Goal: Task Accomplishment & Management: Manage account settings

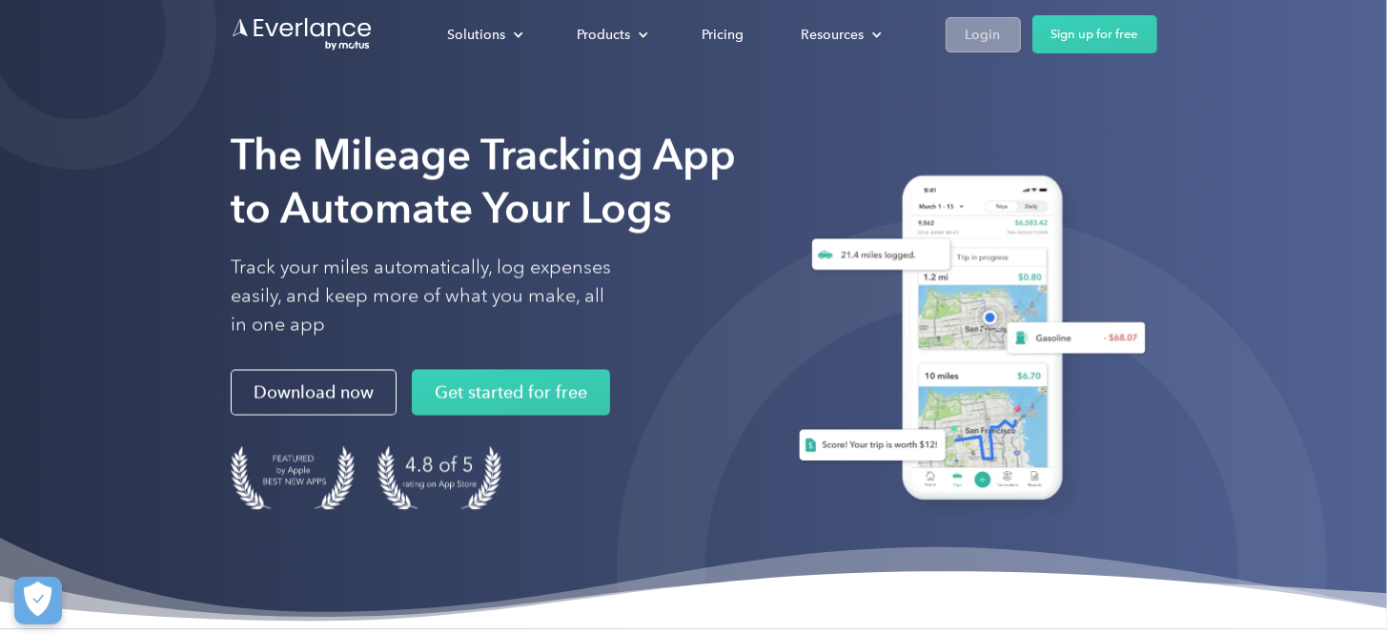
click at [970, 24] on div "Login" at bounding box center [983, 35] width 35 height 24
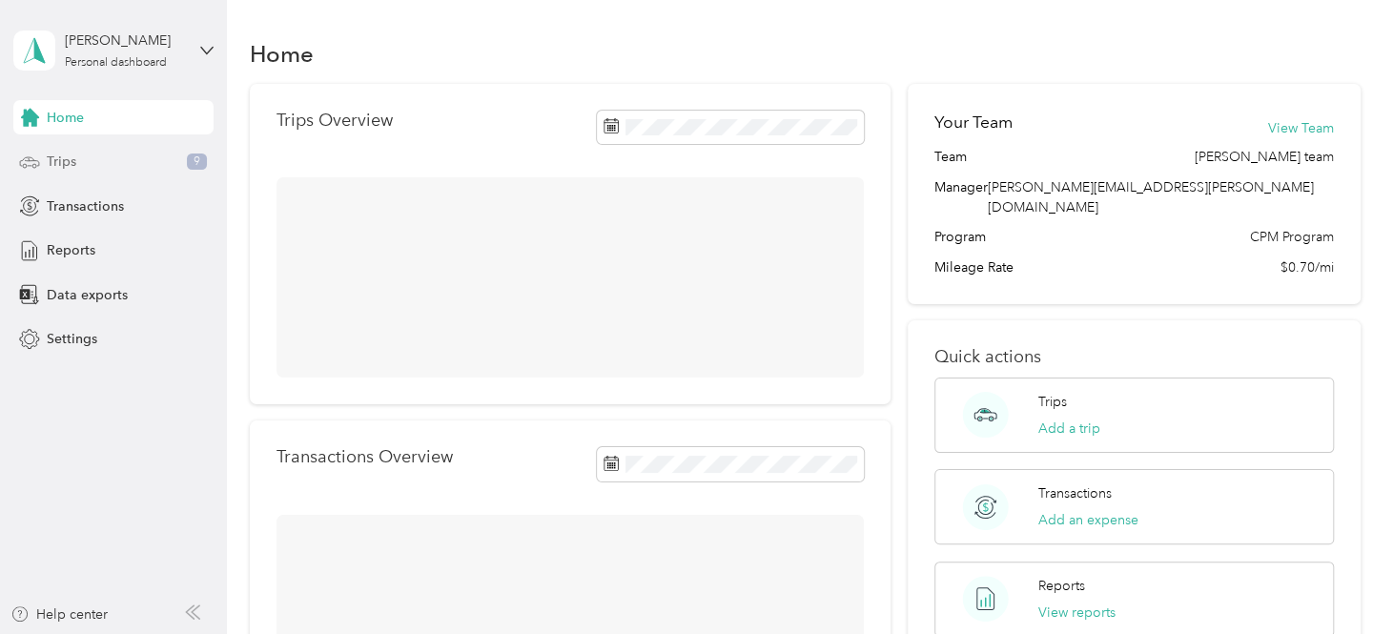
click at [104, 174] on div "Trips 9" at bounding box center [113, 162] width 200 height 34
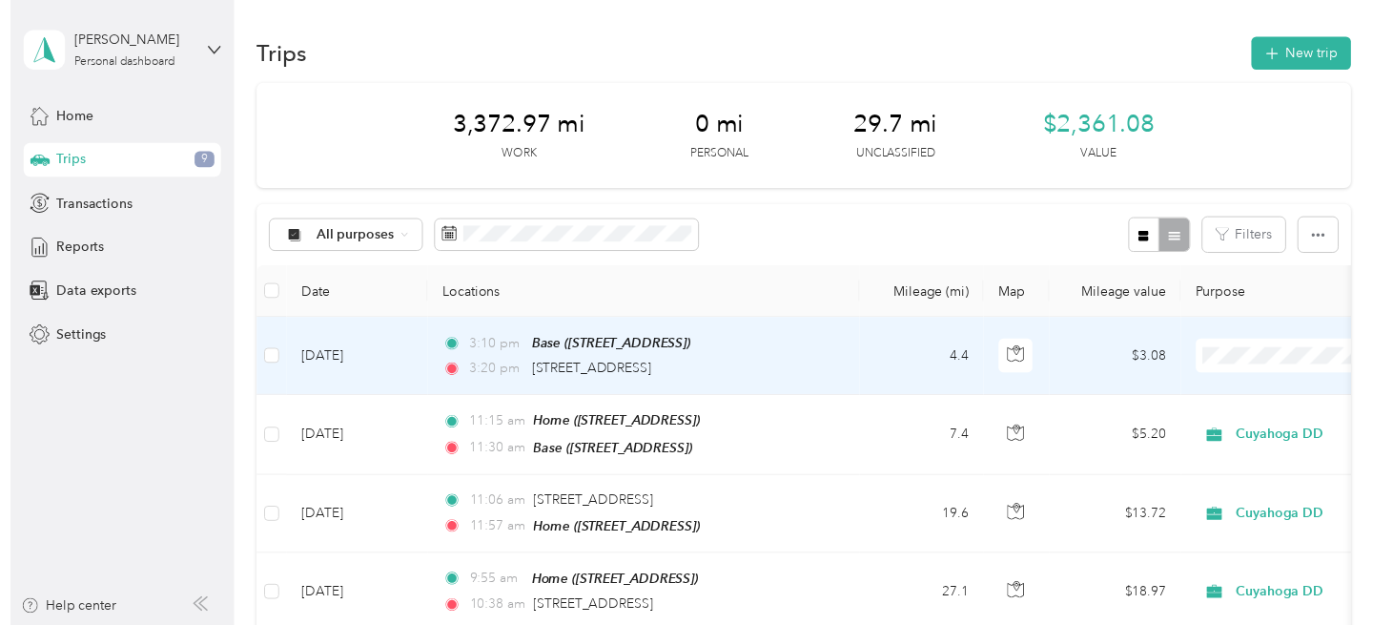
scroll to position [72, 0]
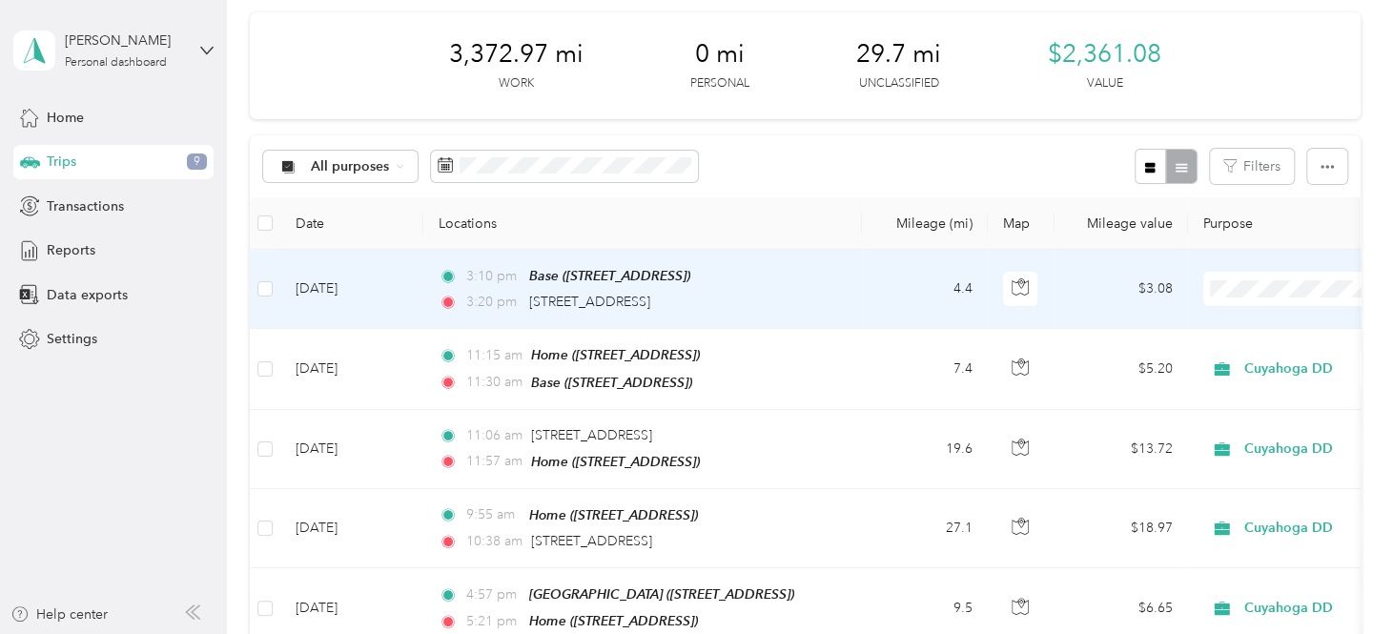
click at [856, 297] on td "3:10 pm Base (4329 Green Rd, Highland Hills, OH) 3:20 pm 177 Broadway Ave, Auto…" at bounding box center [642, 289] width 439 height 79
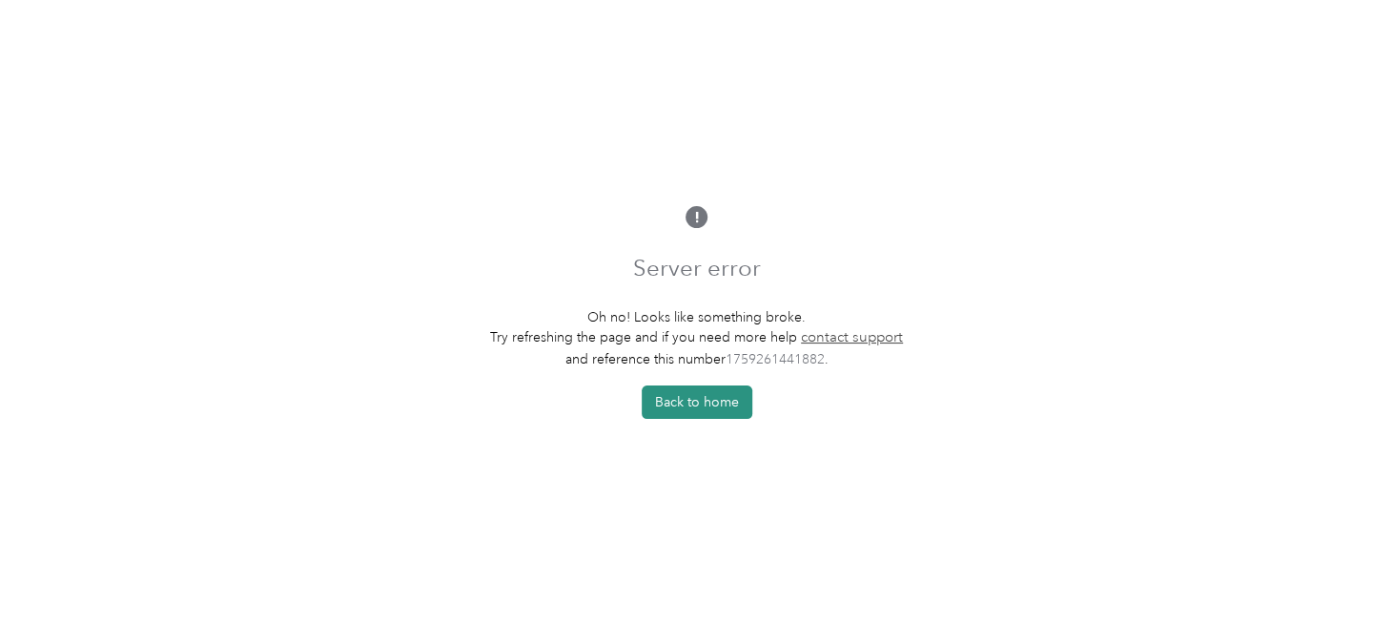
click at [719, 416] on button "Back to home" at bounding box center [697, 401] width 111 height 33
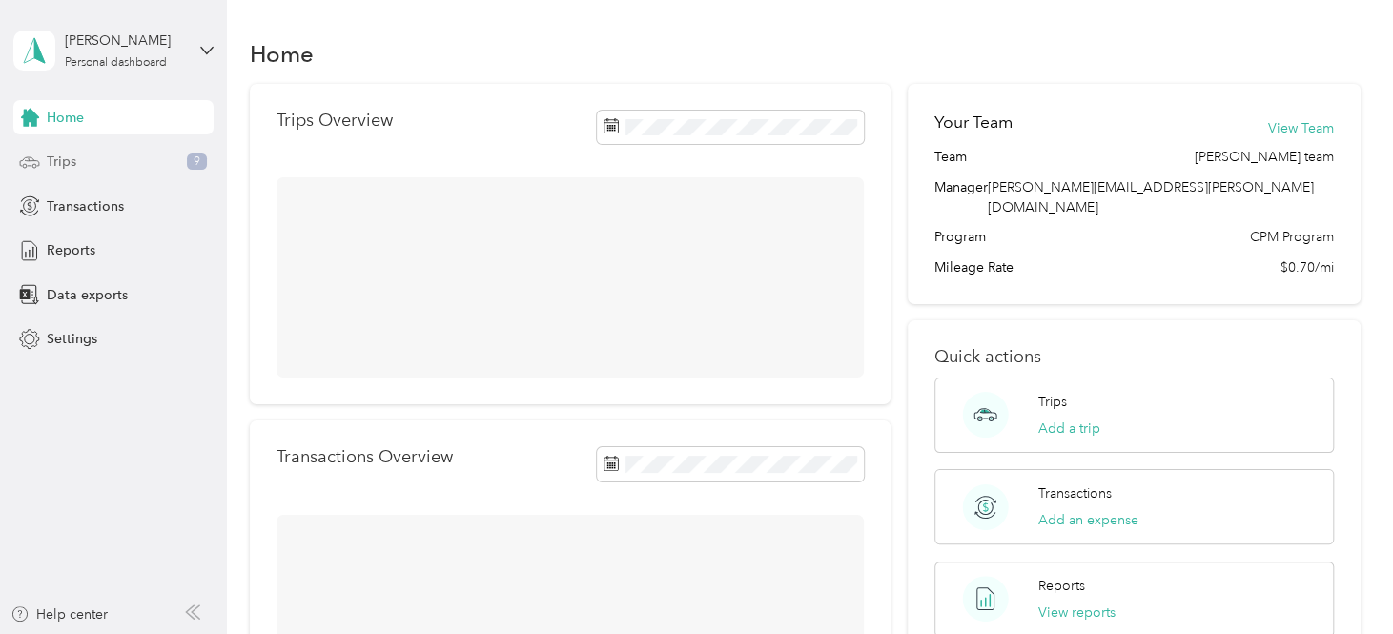
click at [106, 169] on div "Trips 9" at bounding box center [113, 162] width 200 height 34
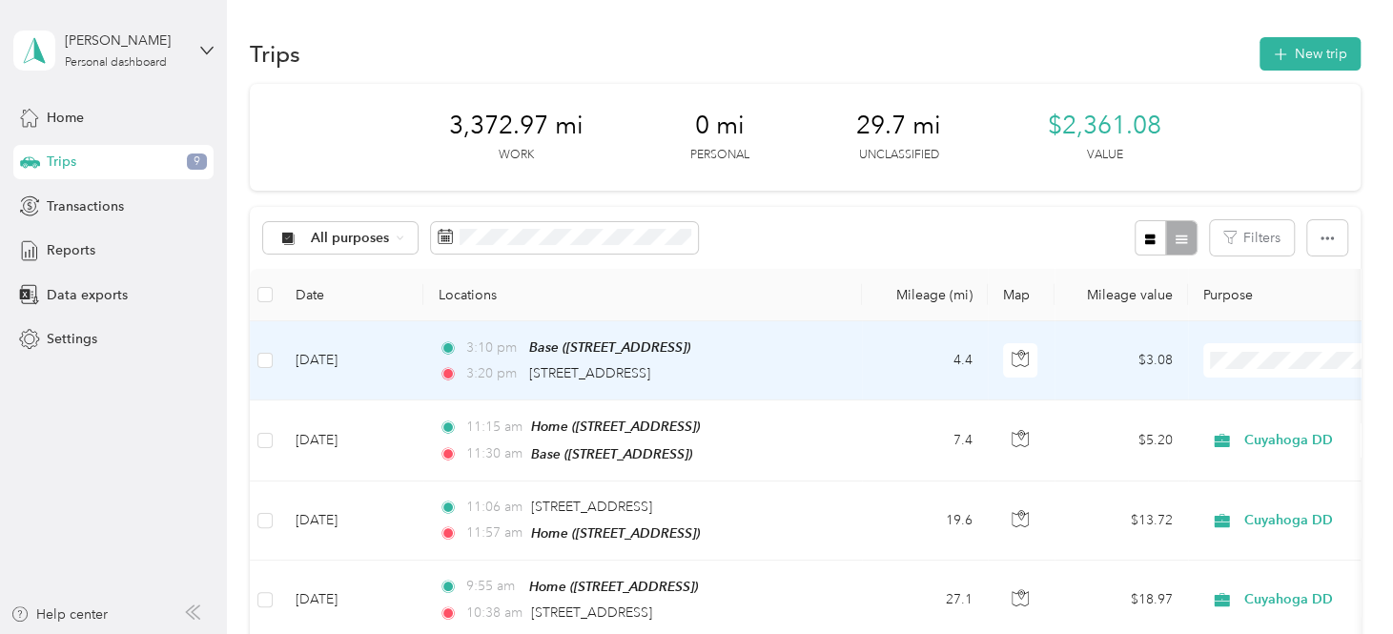
click at [1068, 365] on td "$3.08" at bounding box center [1121, 360] width 133 height 79
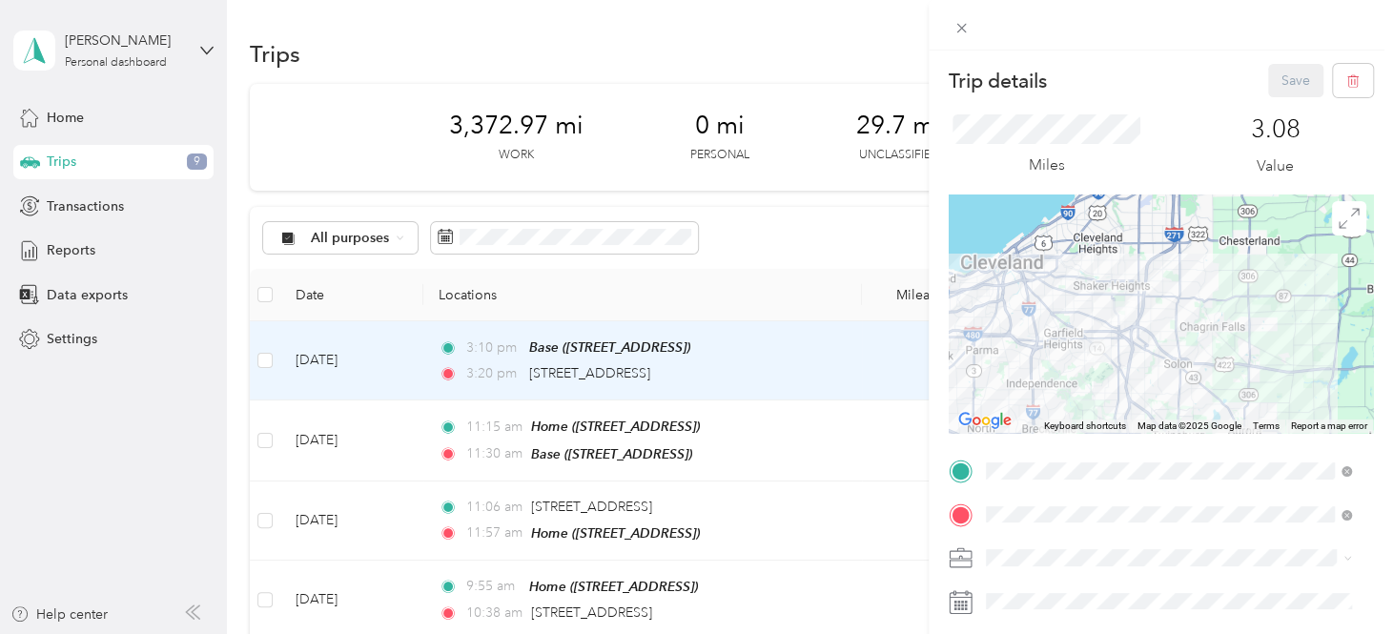
click at [1017, 490] on li "Cuyahoga DD" at bounding box center [1168, 487] width 379 height 33
click at [1039, 379] on span "4631 E 88th St, 44125, Garfield Heights, OH, United States" at bounding box center [1081, 370] width 121 height 16
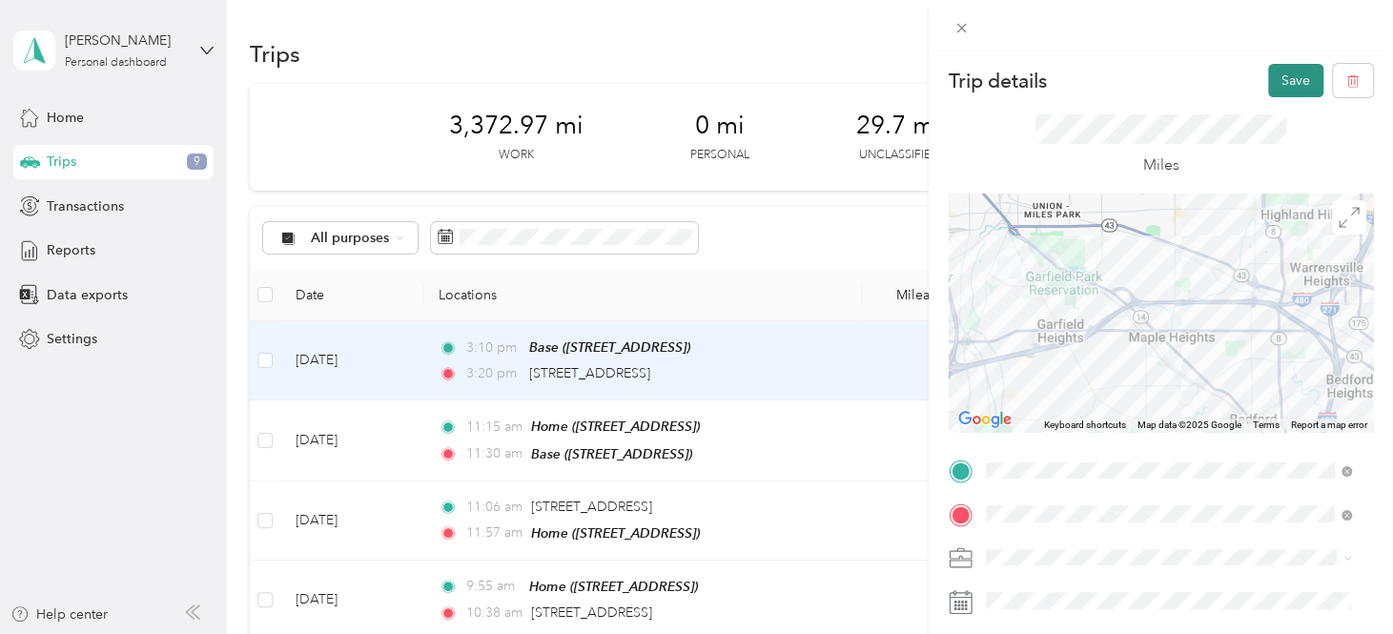
click at [1269, 74] on button "Save" at bounding box center [1295, 80] width 55 height 33
